Goal: Transaction & Acquisition: Obtain resource

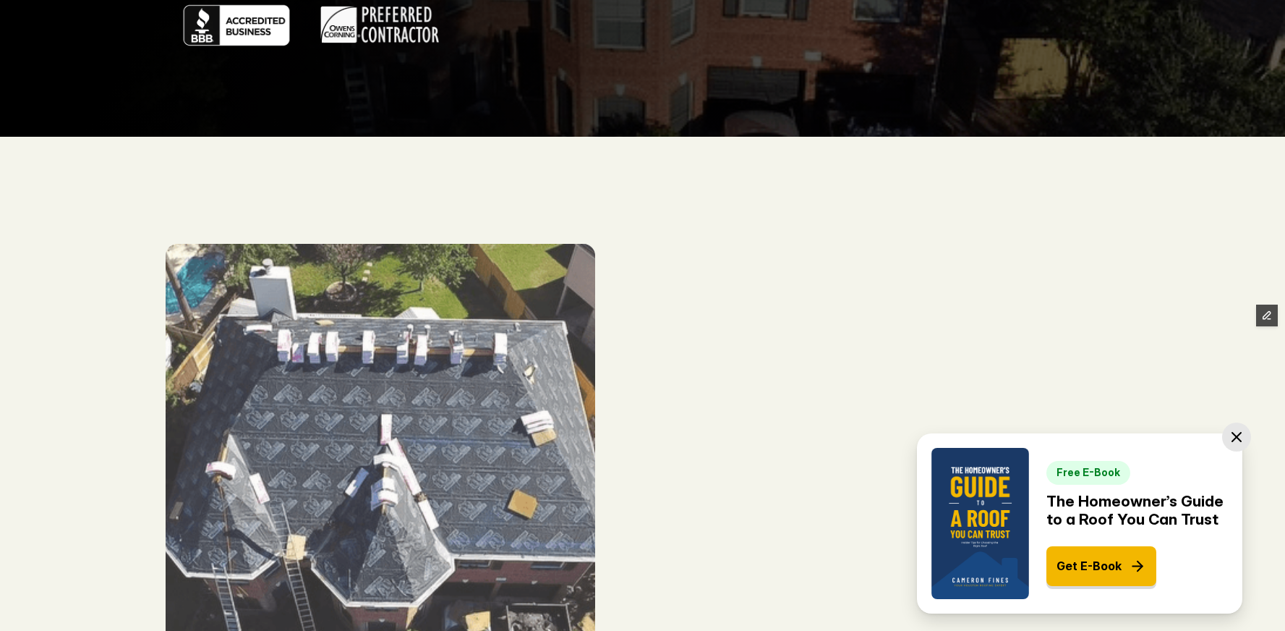
scroll to position [596, 0]
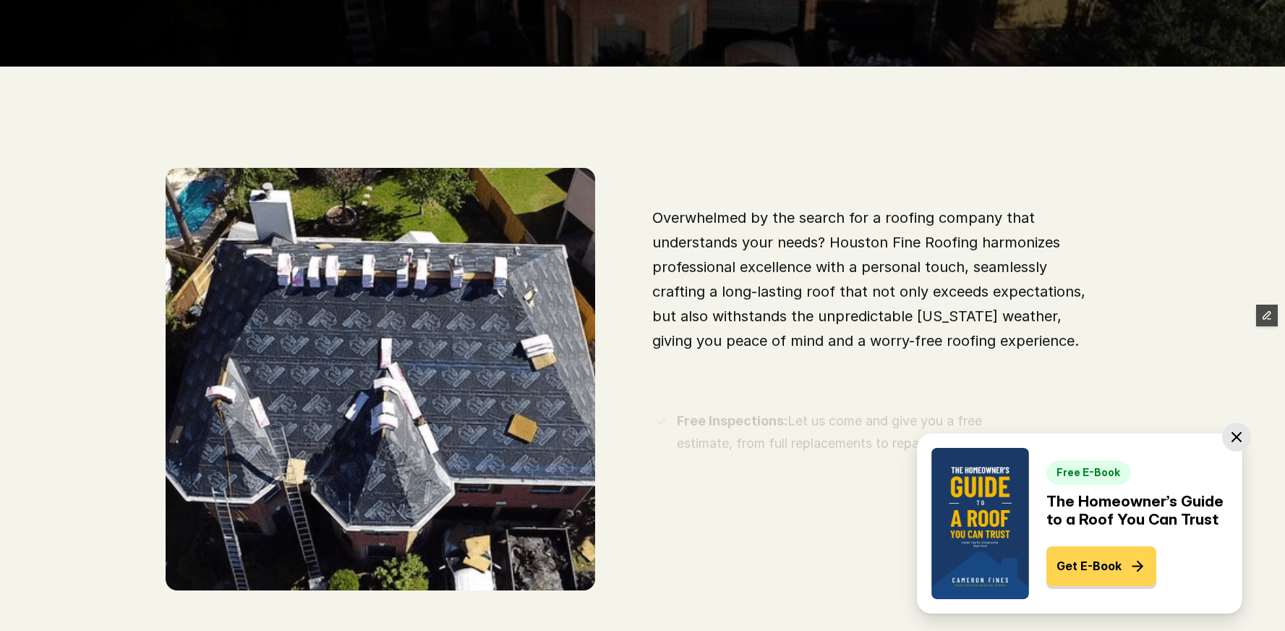
click at [1081, 573] on p "Get E-Book" at bounding box center [1089, 566] width 65 height 20
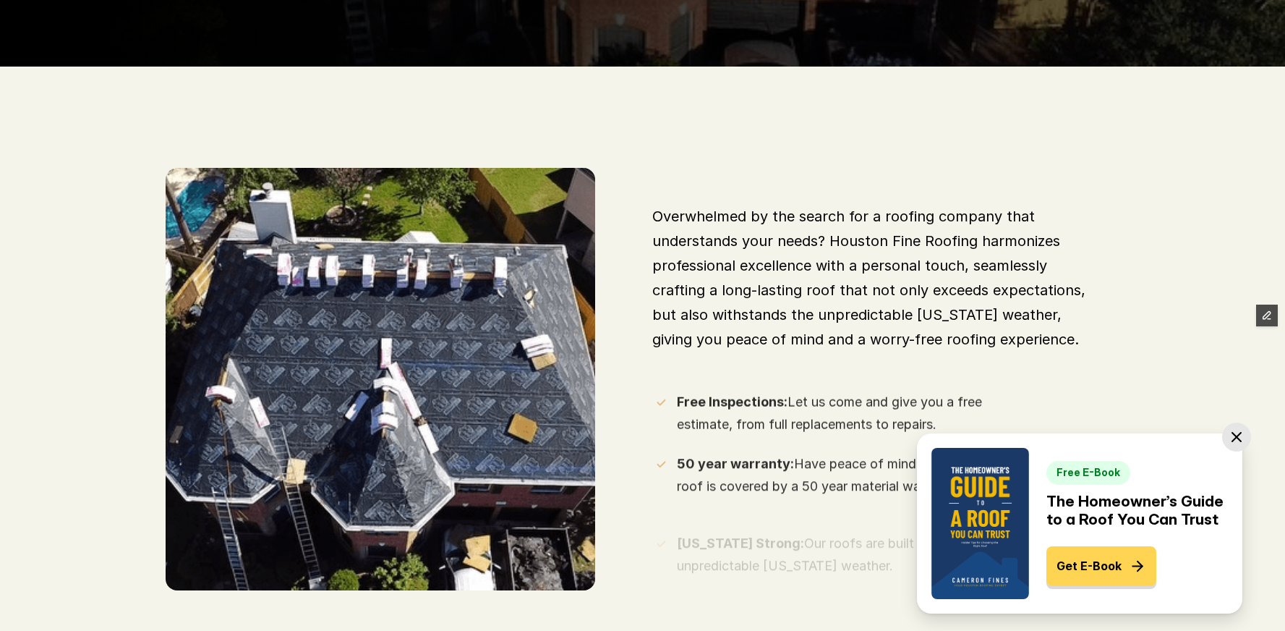
scroll to position [0, 0]
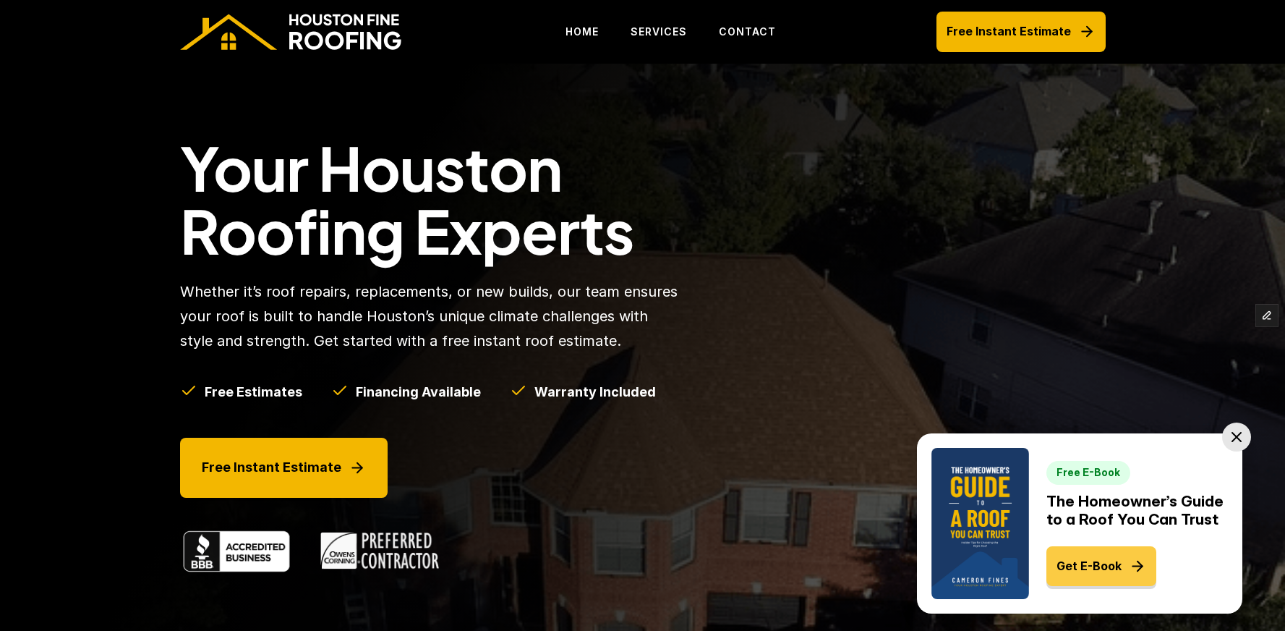
click at [1080, 571] on p "Get E-Book" at bounding box center [1089, 566] width 65 height 20
click at [1080, 568] on p "Get E-Book" at bounding box center [1089, 566] width 65 height 20
click at [1242, 436] on div at bounding box center [1236, 436] width 17 height 17
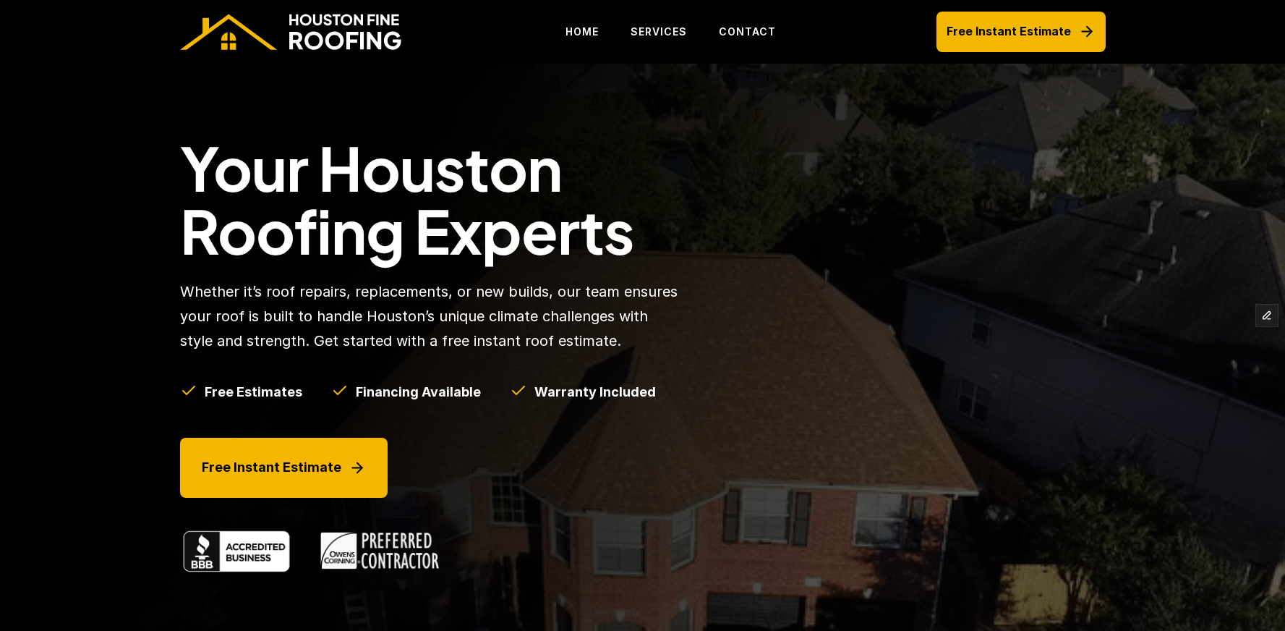
click at [1075, 388] on div "Your Houston Roofing Experts Whether it’s roof repairs, replacements, or new bu…" at bounding box center [643, 363] width 955 height 599
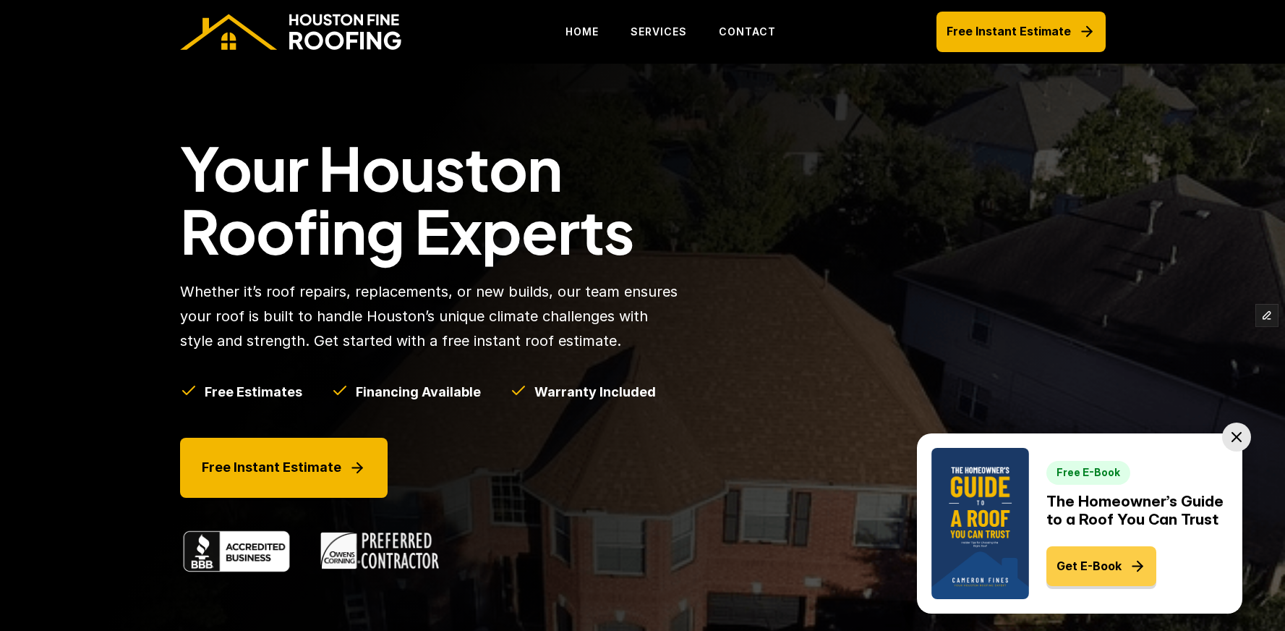
click at [1083, 568] on p "Get E-Book" at bounding box center [1089, 566] width 65 height 20
click at [1084, 568] on p "Get E-Book" at bounding box center [1089, 566] width 65 height 20
click at [1085, 571] on p "Get E-Book" at bounding box center [1089, 566] width 65 height 20
click at [303, 46] on img at bounding box center [293, 32] width 226 height 36
click at [1112, 568] on p "Get E-Book" at bounding box center [1089, 566] width 65 height 20
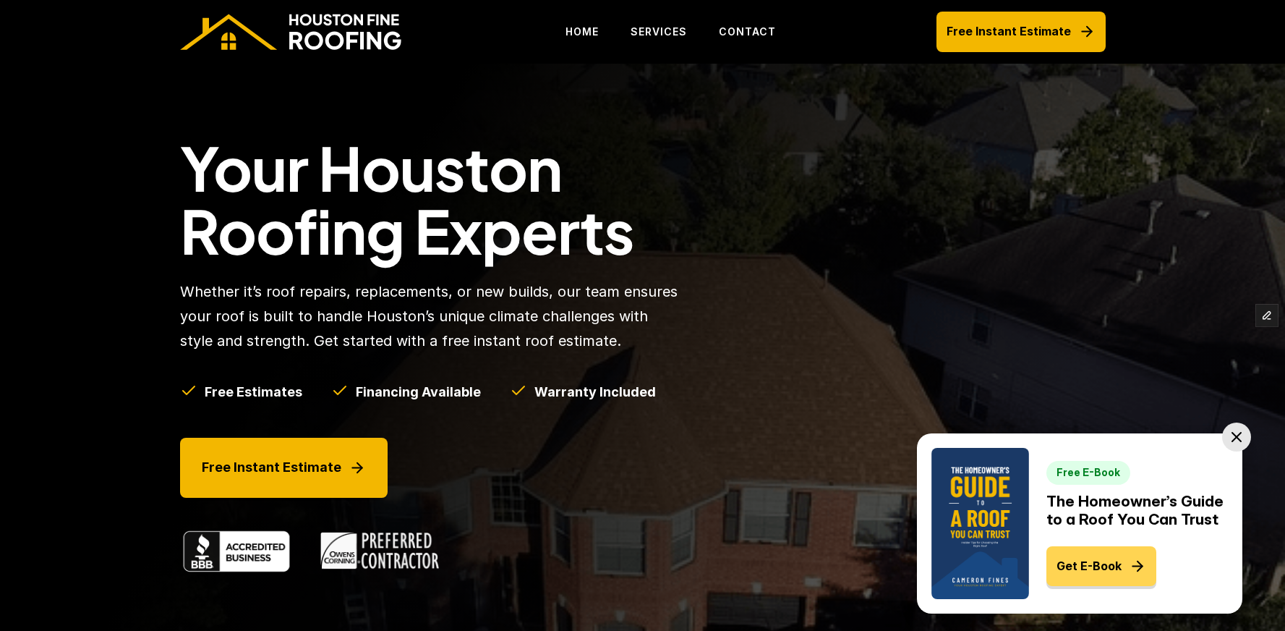
click at [1086, 559] on p "Get E-Book" at bounding box center [1089, 566] width 65 height 20
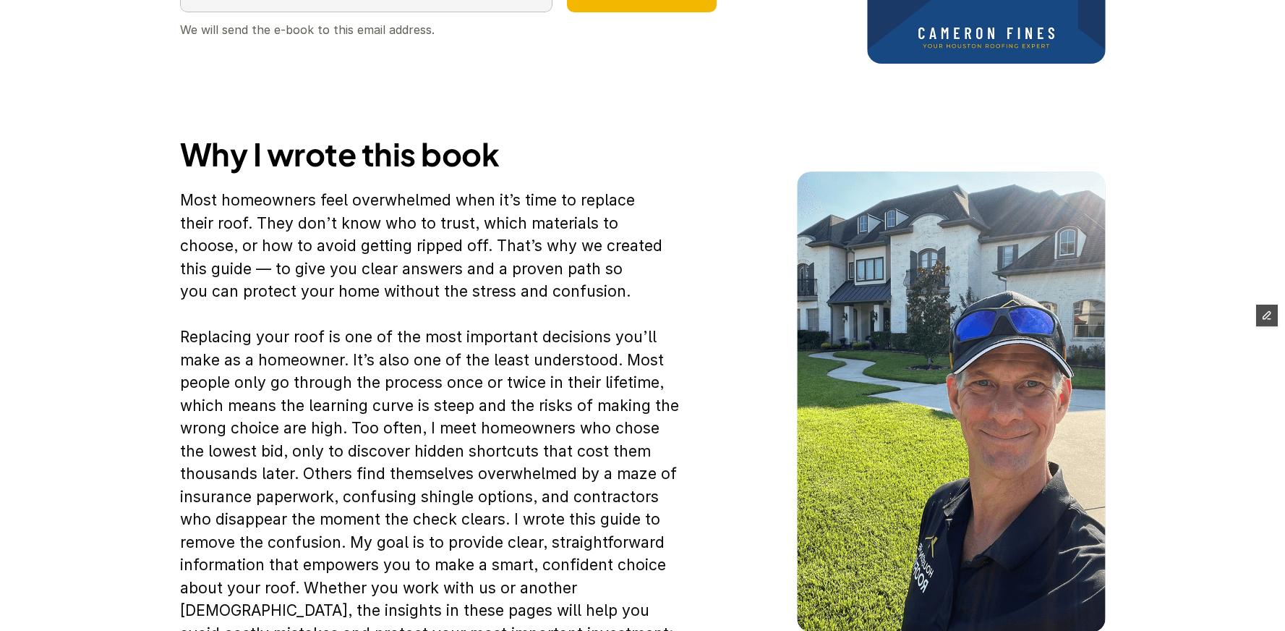
scroll to position [198, 0]
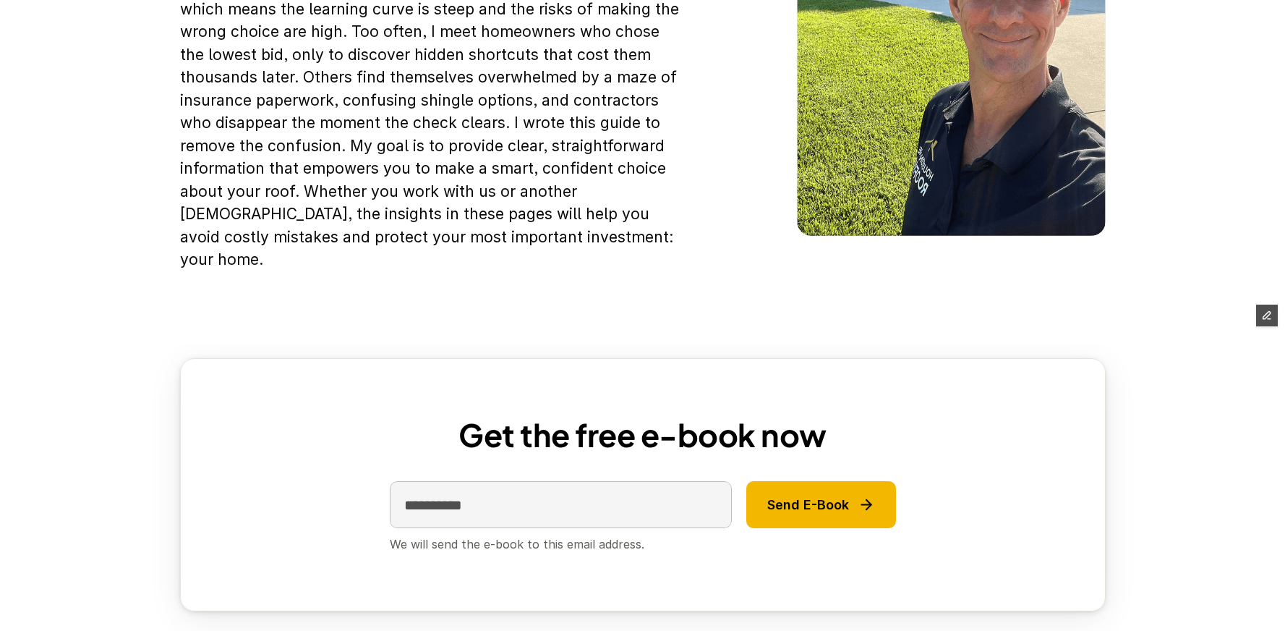
scroll to position [798, 0]
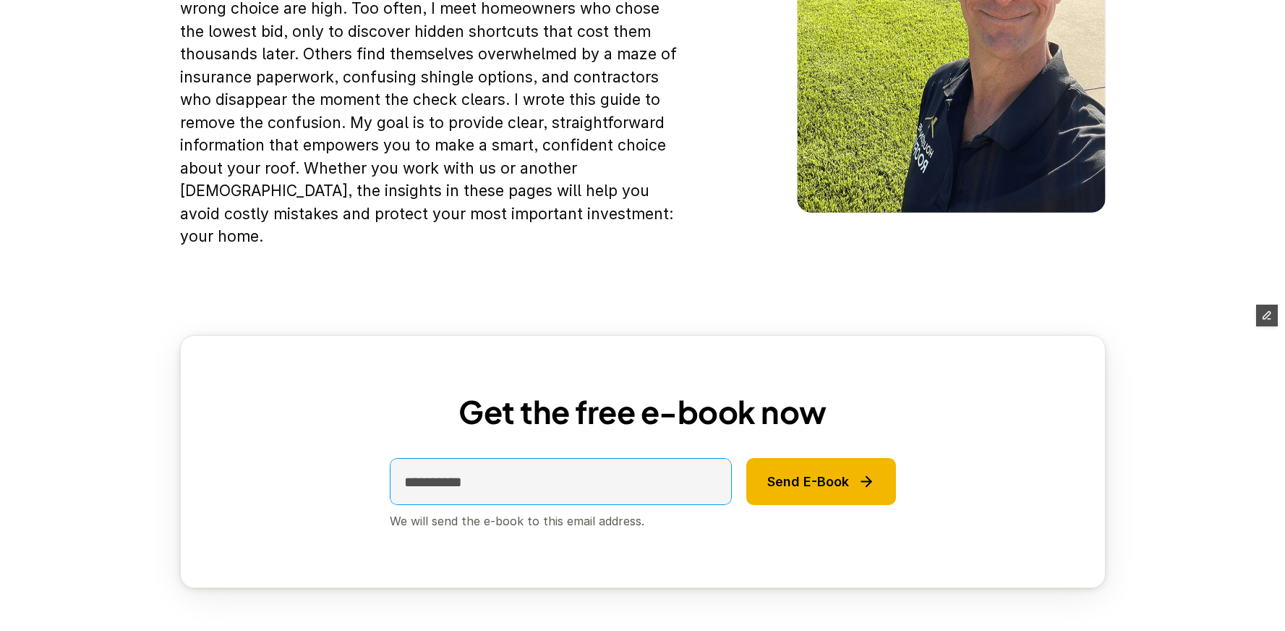
click at [538, 469] on input "email" at bounding box center [561, 481] width 342 height 47
type input "*"
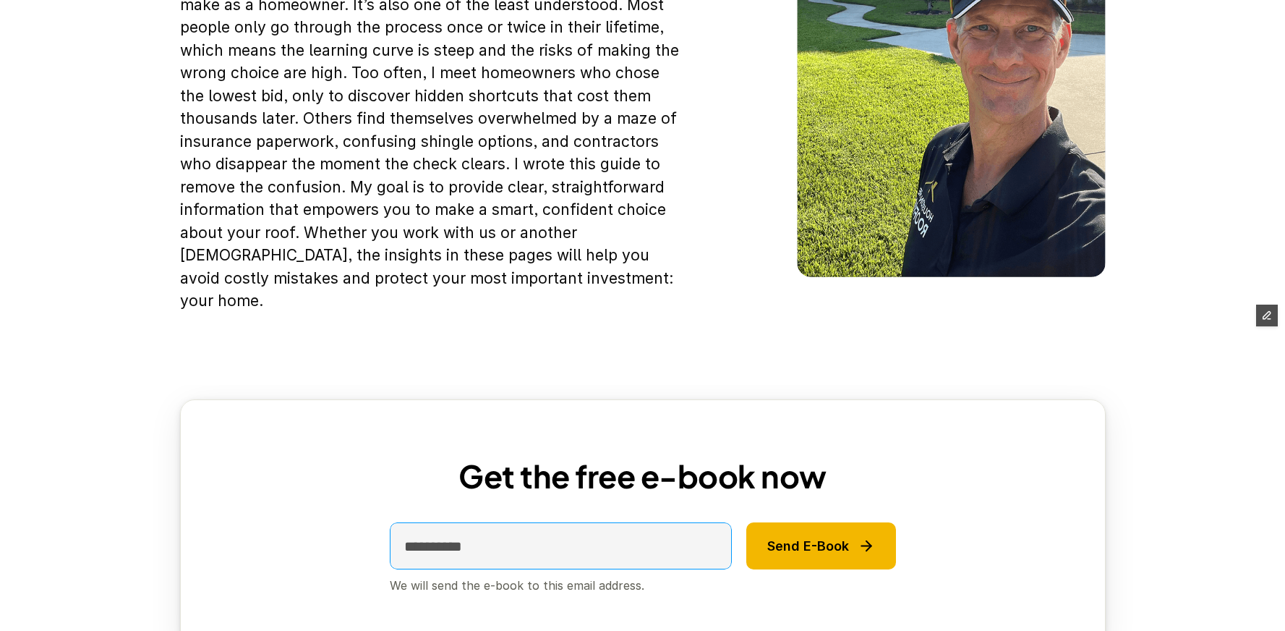
scroll to position [739, 0]
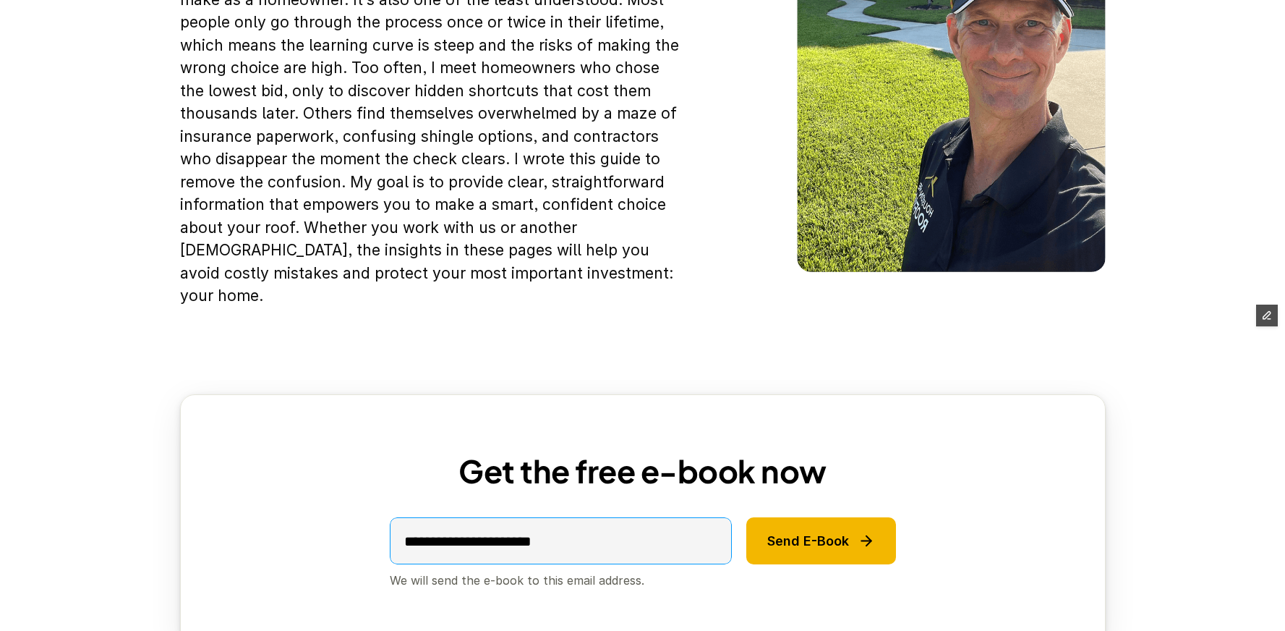
type input "**********"
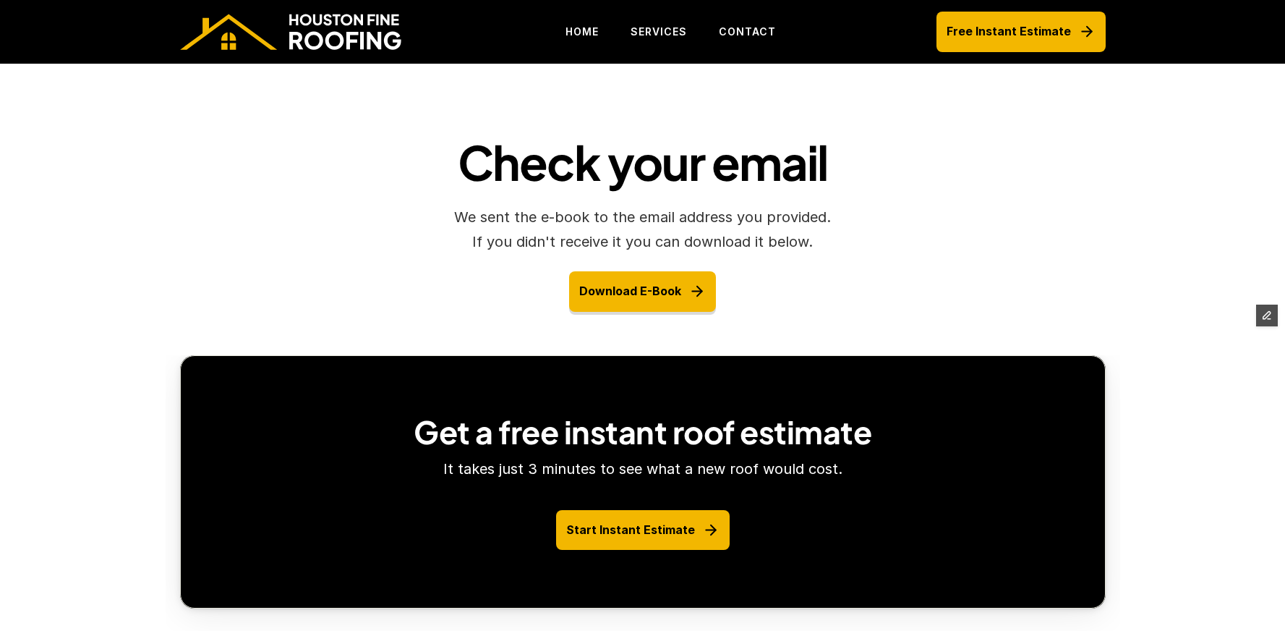
click at [263, 30] on img at bounding box center [293, 32] width 226 height 36
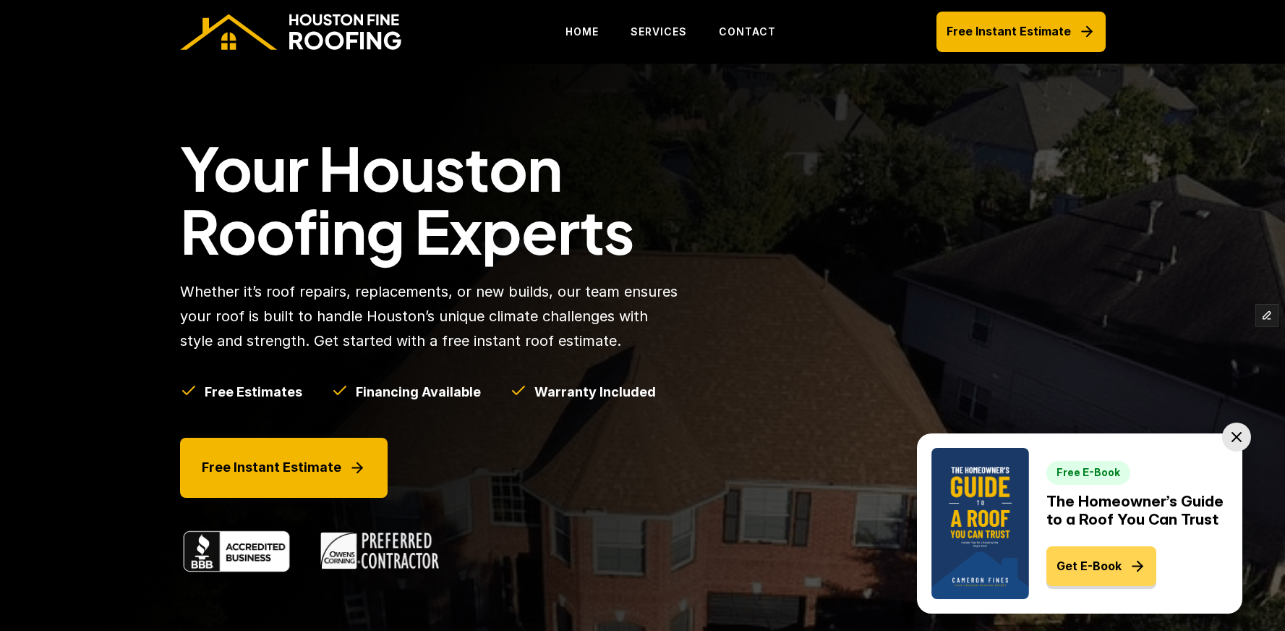
click at [1091, 576] on link "Get E-Book" at bounding box center [1102, 566] width 110 height 40
